Goal: Find specific page/section: Locate a particular part of the current website

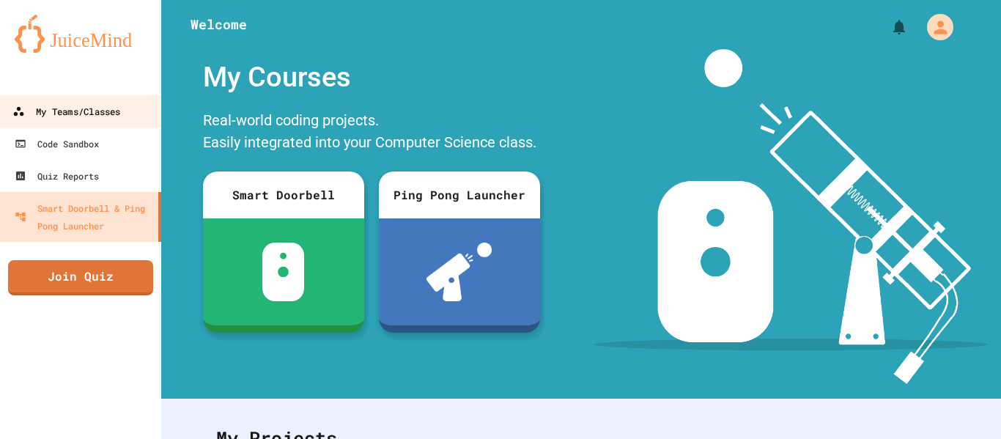
click at [105, 110] on div "My Teams/Classes" at bounding box center [66, 112] width 108 height 18
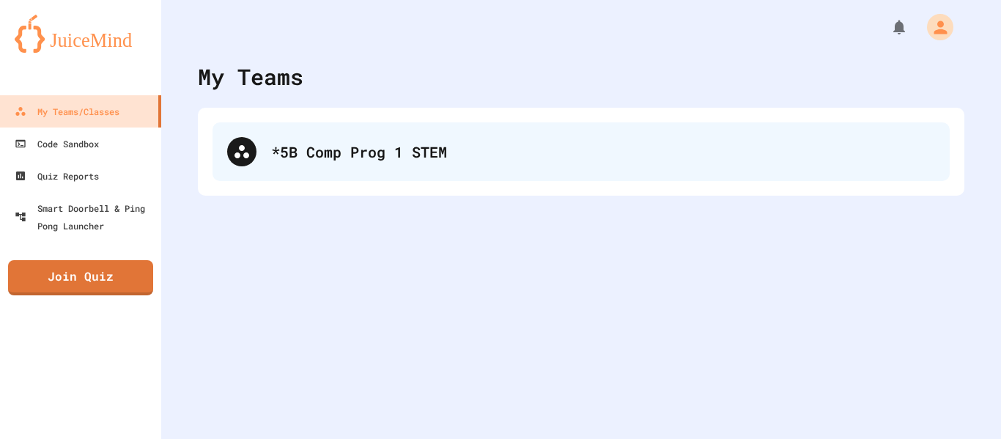
click at [358, 158] on div "*5B Comp Prog 1 STEM" at bounding box center [603, 152] width 664 height 22
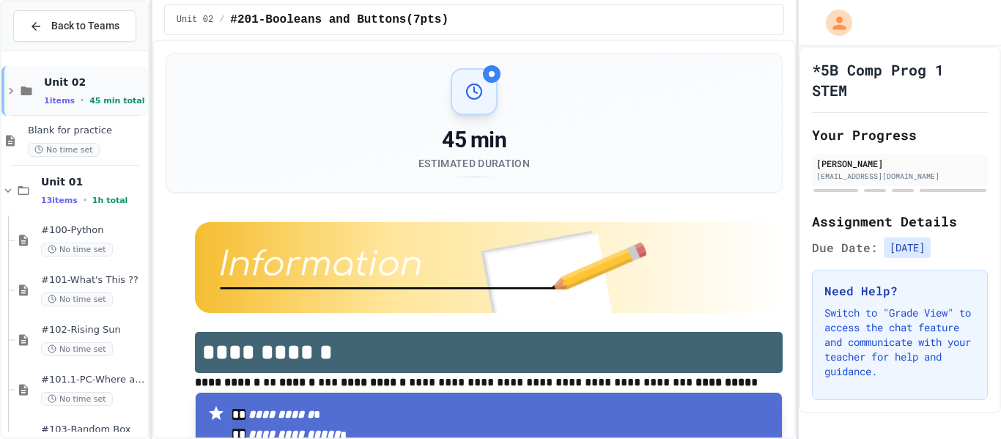
click at [89, 101] on span "45 min total" at bounding box center [116, 101] width 55 height 10
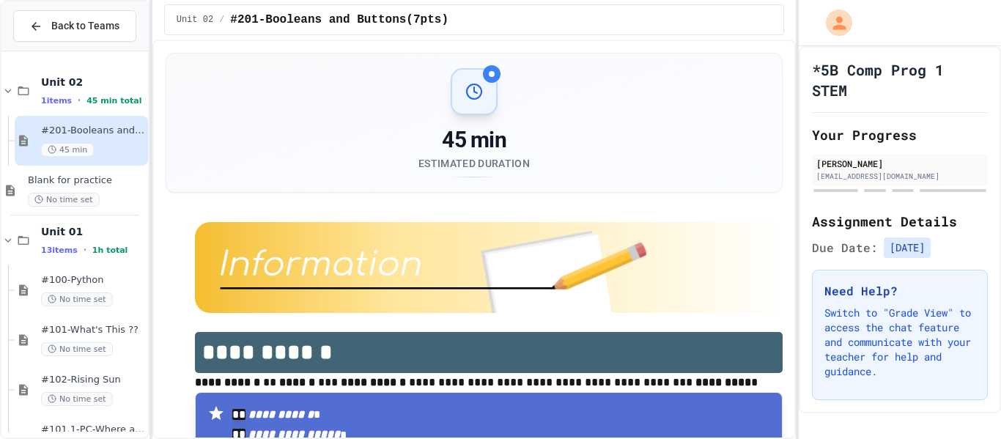
click at [88, 101] on span "45 min total" at bounding box center [113, 101] width 55 height 10
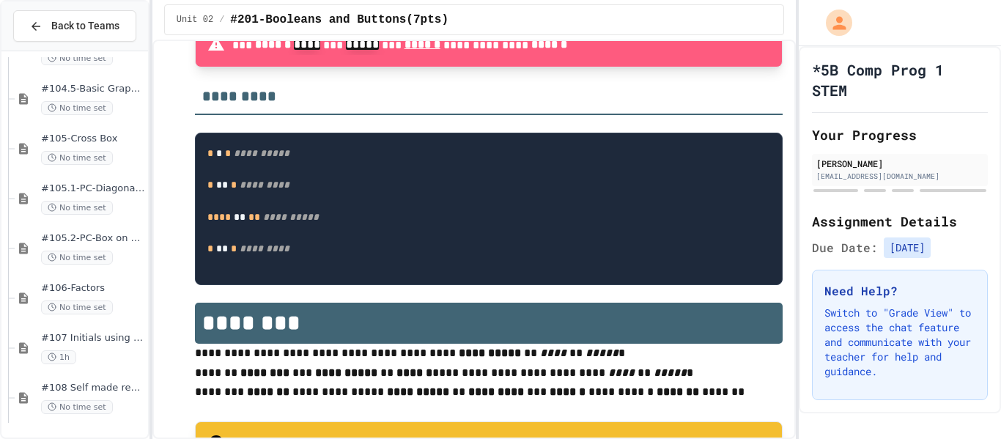
scroll to position [565, 0]
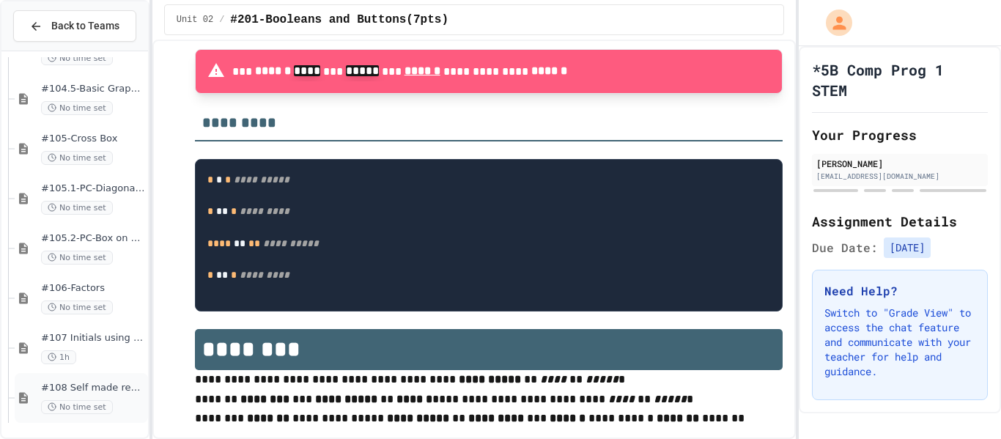
click at [52, 392] on span "#108 Self made review (15pts)" at bounding box center [93, 388] width 104 height 12
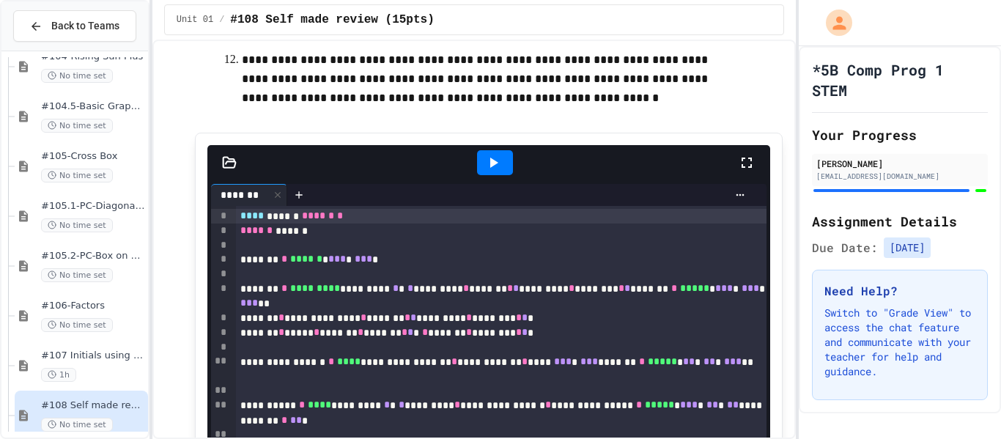
scroll to position [500, 0]
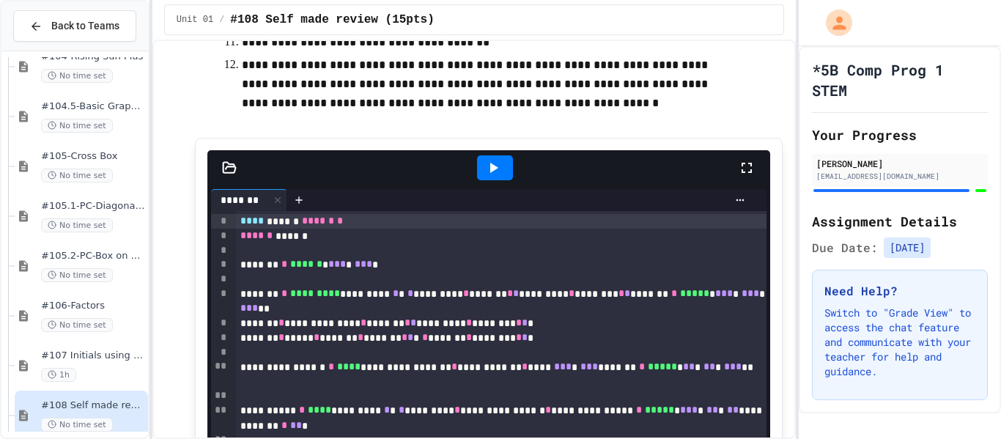
click at [496, 165] on icon at bounding box center [493, 168] width 18 height 18
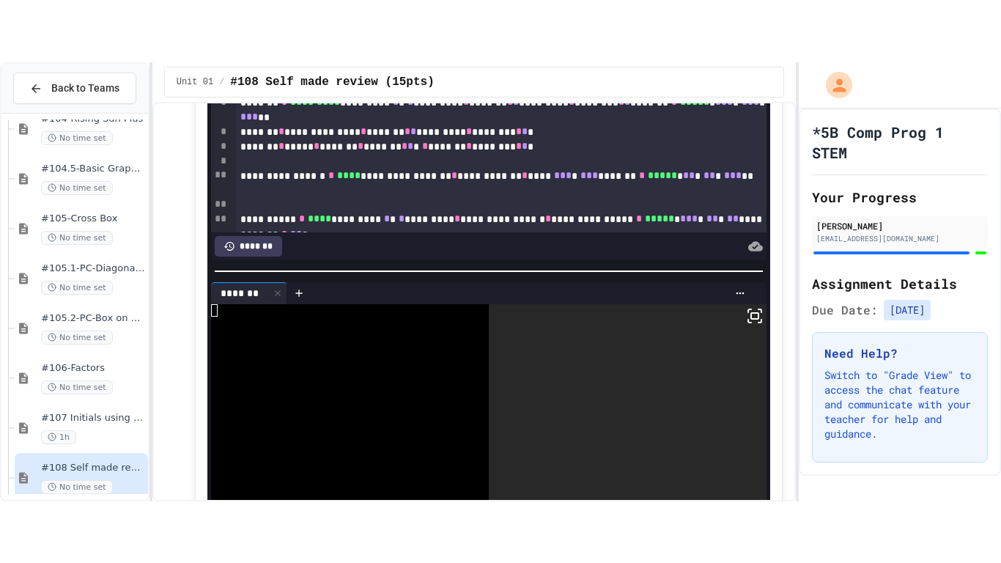
scroll to position [764, 0]
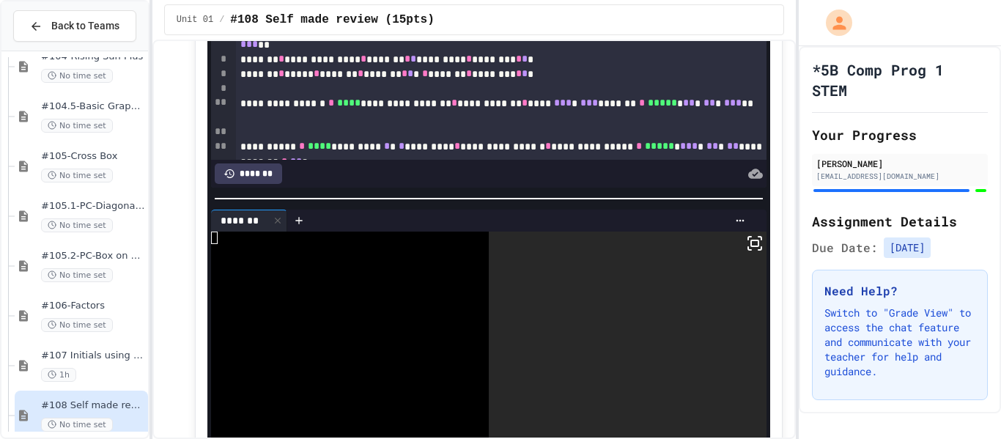
click at [746, 248] on icon at bounding box center [755, 243] width 18 height 18
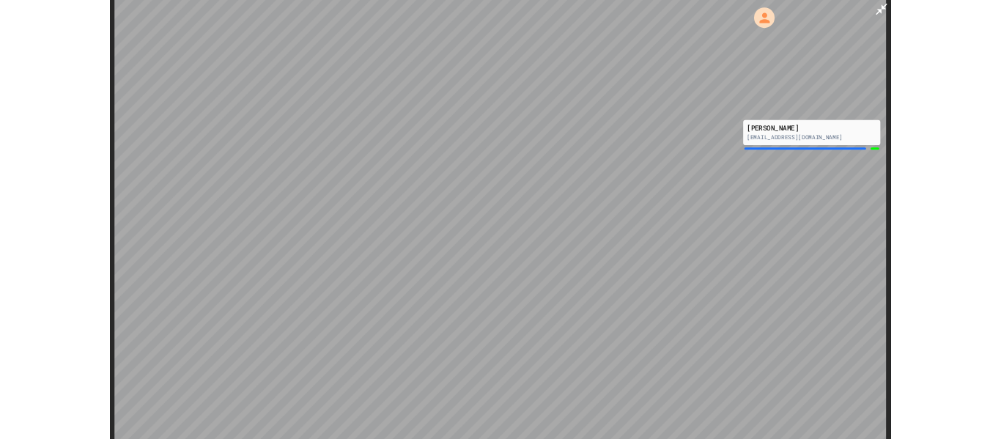
scroll to position [316, 0]
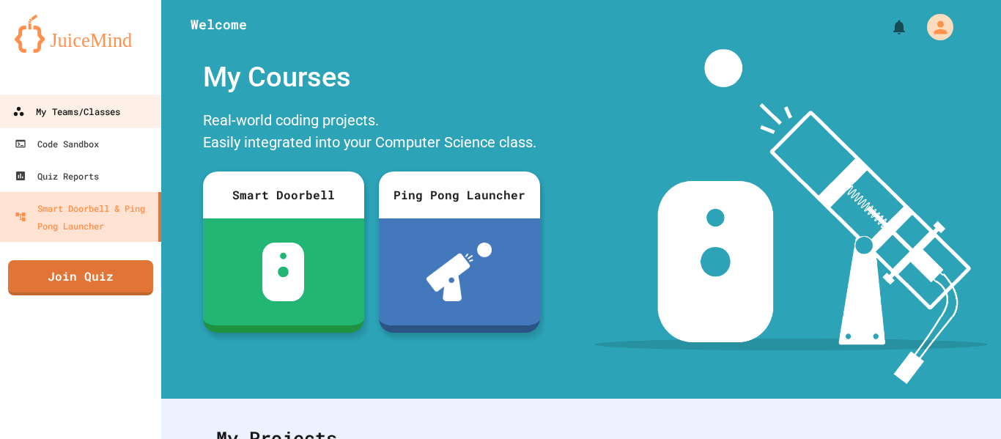
click at [54, 113] on div "My Teams/Classes" at bounding box center [66, 112] width 108 height 18
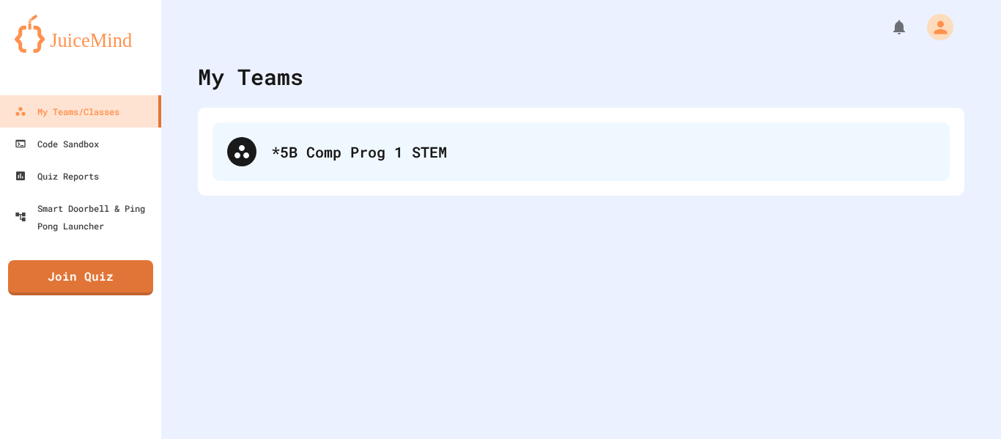
click at [359, 156] on div "*5B Comp Prog 1 STEM" at bounding box center [603, 152] width 664 height 22
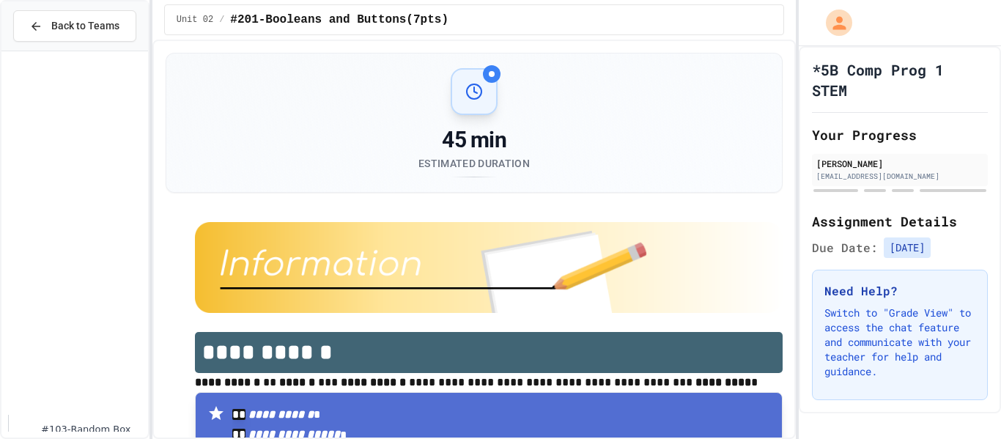
scroll to position [440, 0]
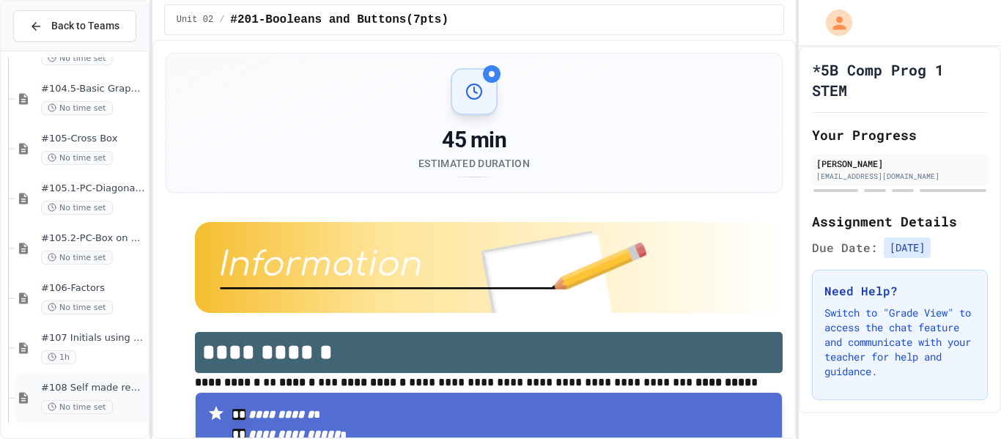
click at [75, 404] on span "No time set" at bounding box center [77, 407] width 72 height 14
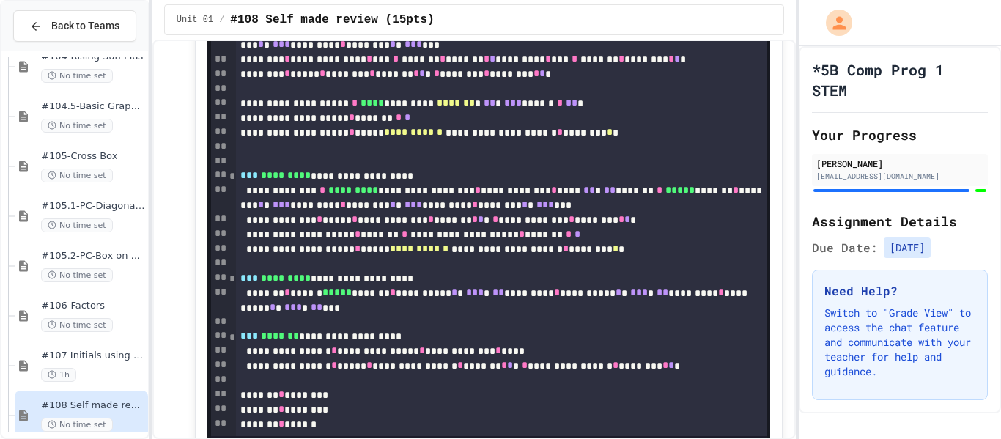
scroll to position [888, 0]
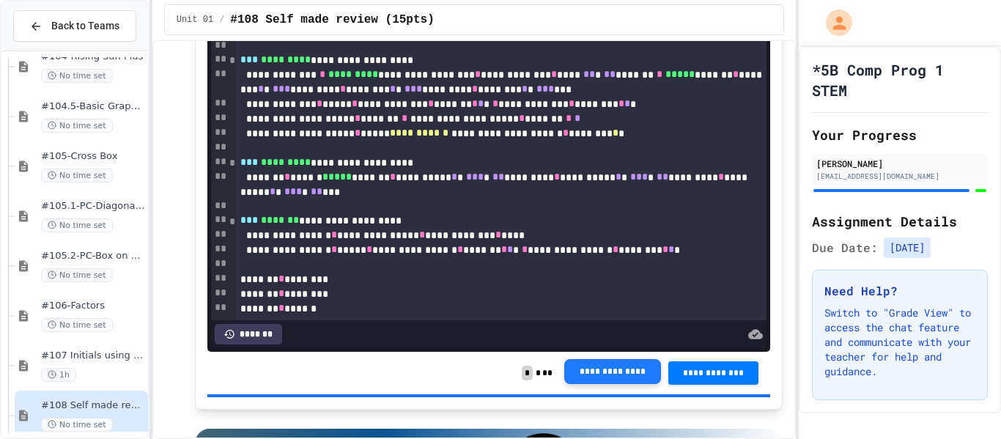
click at [615, 380] on button "**********" at bounding box center [612, 371] width 97 height 25
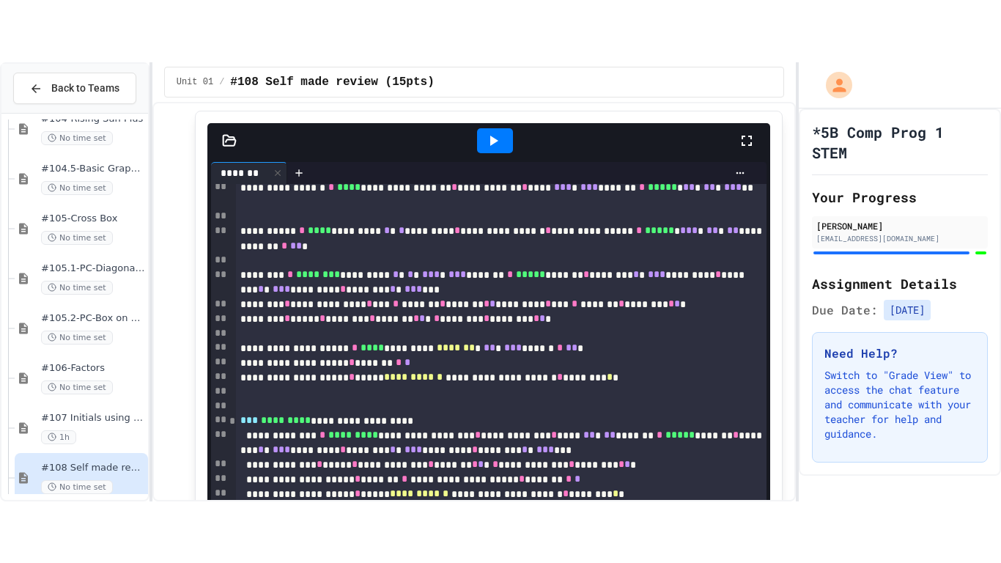
scroll to position [578, 0]
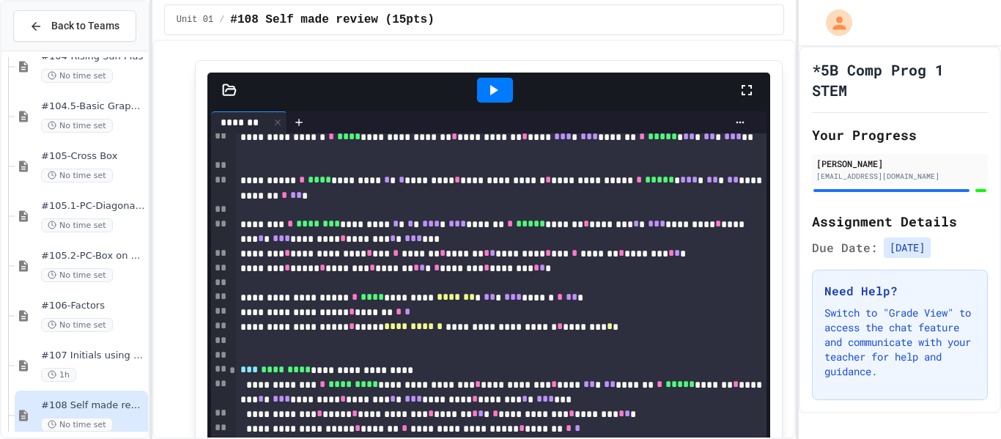
click at [741, 89] on icon at bounding box center [747, 90] width 18 height 18
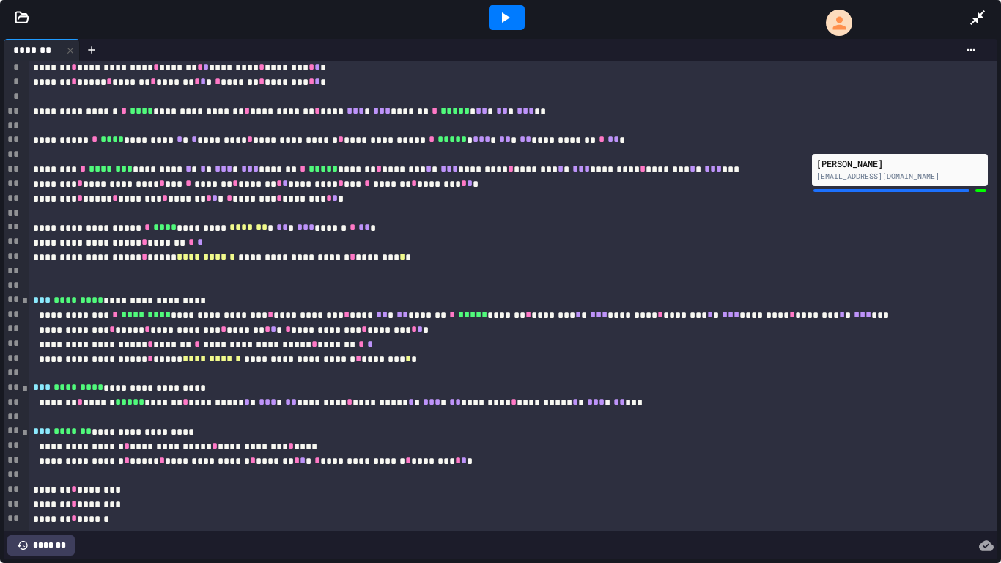
scroll to position [0, 0]
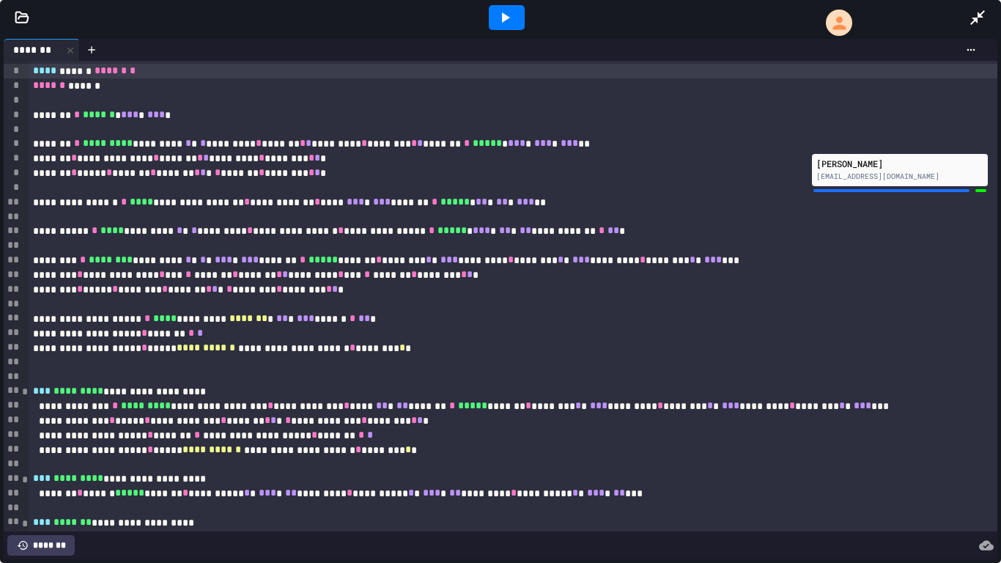
click at [494, 10] on div at bounding box center [507, 17] width 36 height 25
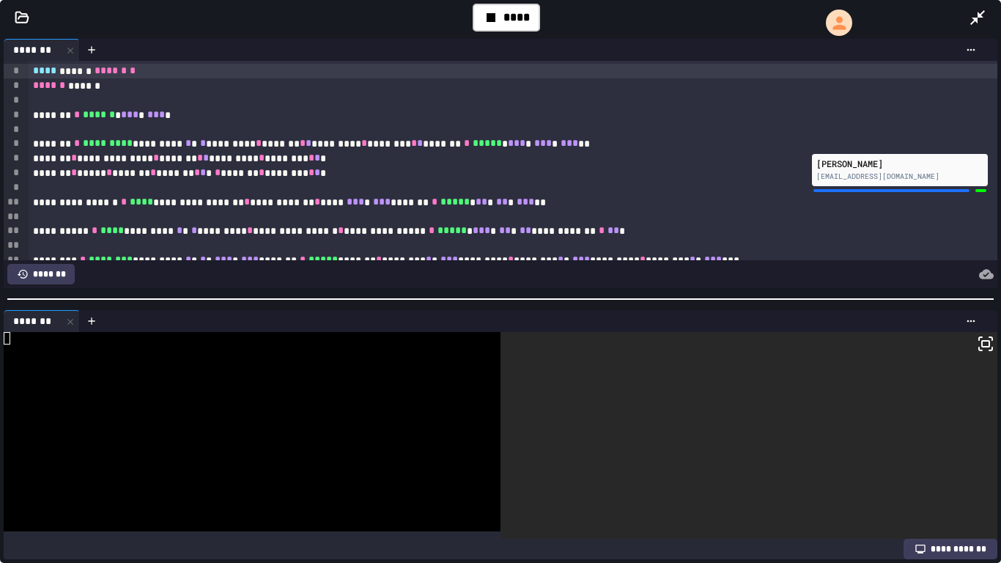
click at [987, 359] on div at bounding box center [748, 435] width 497 height 207
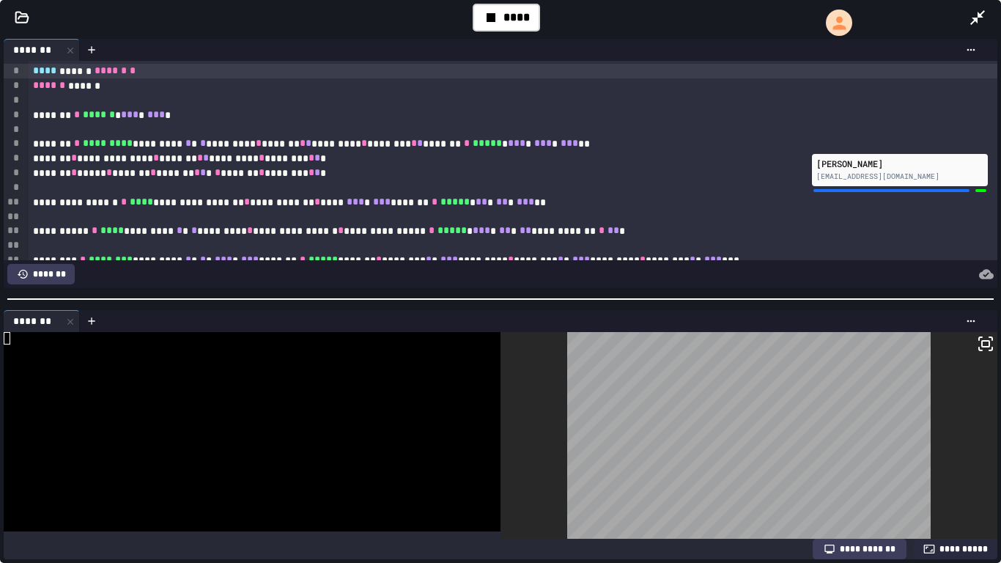
click at [985, 355] on div at bounding box center [748, 435] width 497 height 207
click at [982, 349] on icon at bounding box center [985, 344] width 18 height 18
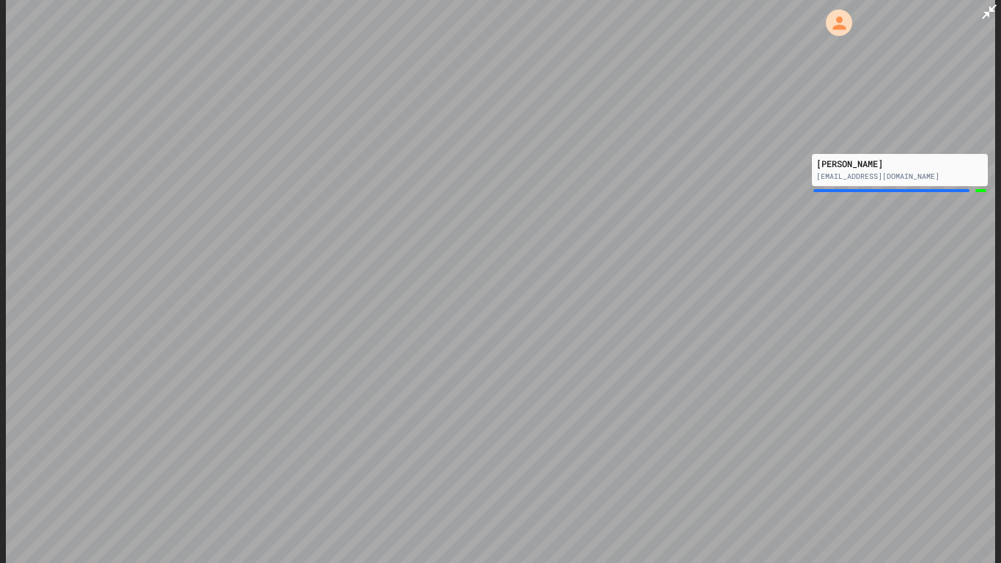
click at [1000, 209] on div at bounding box center [500, 281] width 1001 height 563
click at [973, 240] on div at bounding box center [500, 281] width 1001 height 563
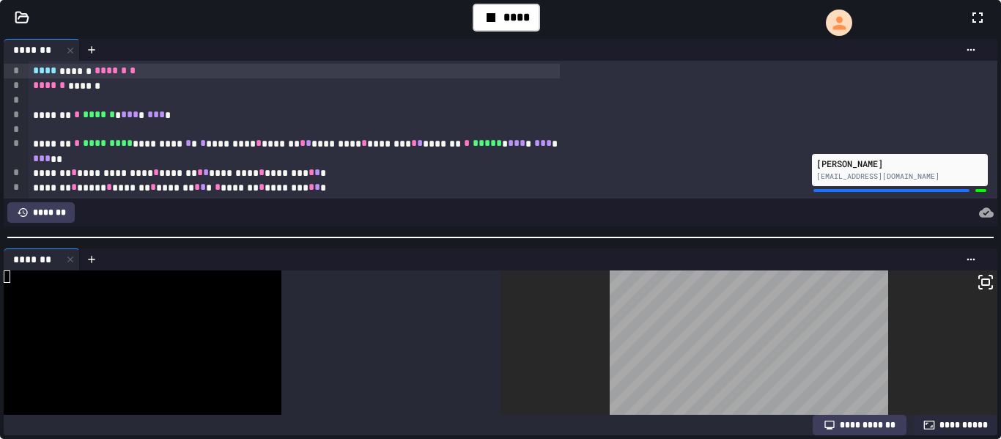
click at [776, 264] on div at bounding box center [500, 219] width 1001 height 439
click at [617, 319] on body "**********" at bounding box center [500, 219] width 1001 height 439
click at [492, 31] on div "****" at bounding box center [505, 18] width 67 height 28
